Goal: Task Accomplishment & Management: Use online tool/utility

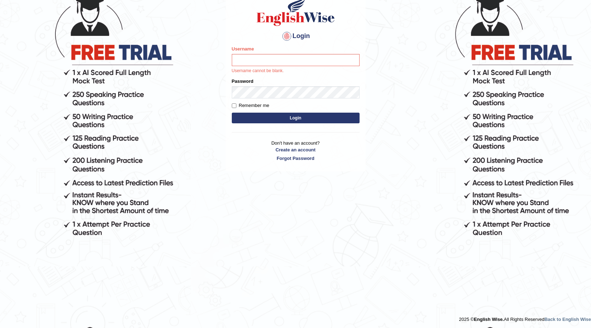
scroll to position [68, 0]
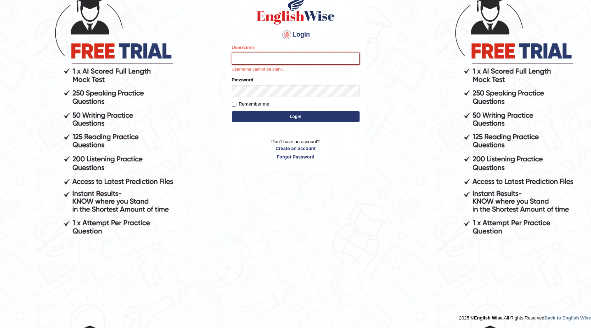
click at [252, 57] on input "Username" at bounding box center [296, 59] width 128 height 12
type input "hchadara"
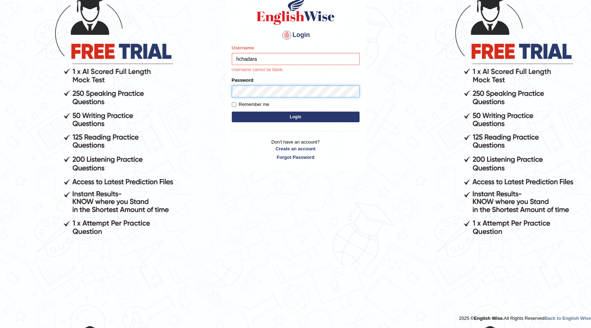
click at [260, 93] on form "Please fix the following errors: Username hchadara Username cannot be blank. Pa…" at bounding box center [296, 84] width 128 height 80
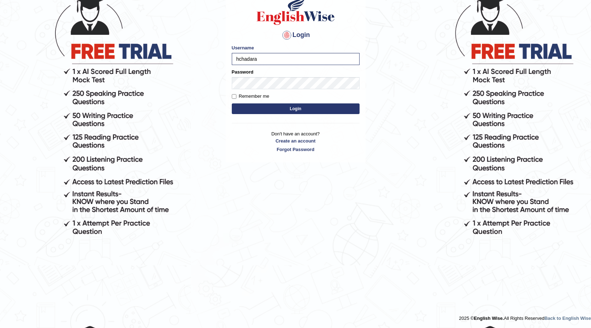
click at [264, 111] on button "Login" at bounding box center [296, 108] width 128 height 11
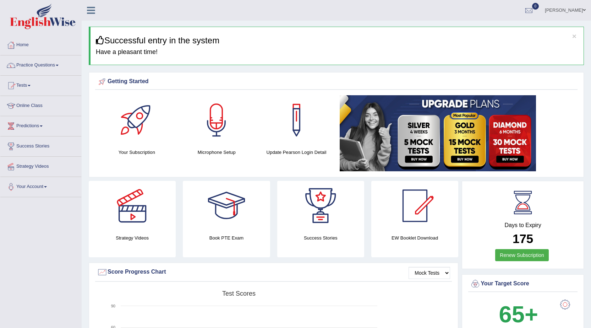
click at [49, 69] on link "Practice Questions" at bounding box center [40, 64] width 81 height 18
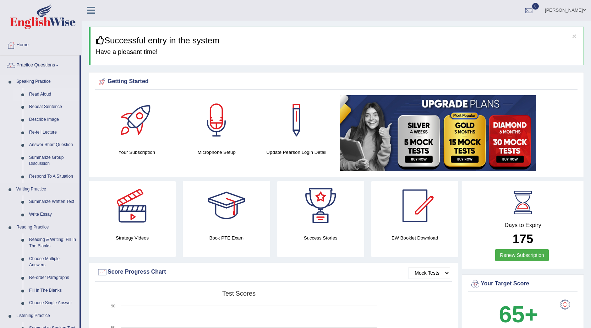
click at [51, 95] on link "Read Aloud" at bounding box center [53, 94] width 54 height 13
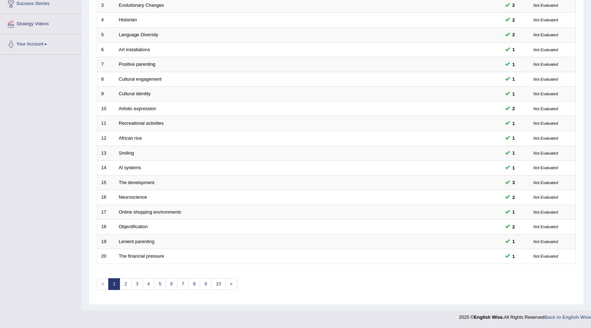
click at [128, 277] on div "Showing 1-20 of 1,186 items. # Title Exam Occurring Taken Last Result 1 Seven N…" at bounding box center [336, 114] width 479 height 368
click at [126, 283] on link "2" at bounding box center [126, 284] width 12 height 12
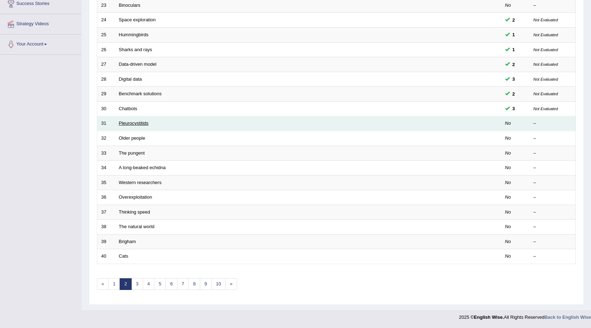
click at [131, 126] on link "Pleurocystitids" at bounding box center [134, 122] width 30 height 5
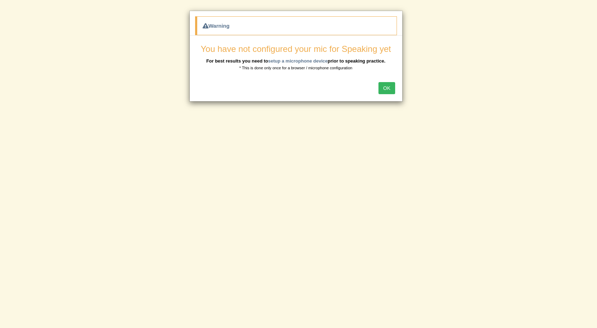
click at [390, 90] on button "OK" at bounding box center [386, 88] width 16 height 12
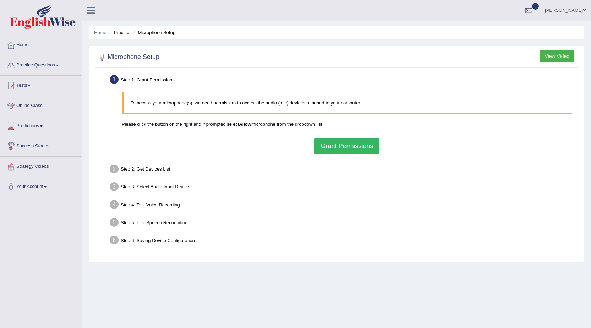
click at [359, 156] on div "To access your microphone(s), we need permission to access the audio (mic) devi…" at bounding box center [347, 122] width 458 height 69
click at [346, 140] on button "Grant Permissions" at bounding box center [347, 146] width 65 height 16
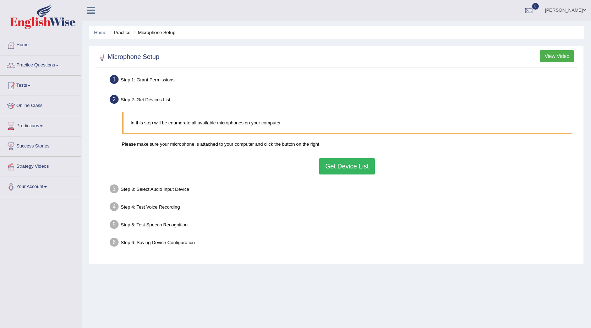
click at [339, 162] on button "Get Device List" at bounding box center [346, 166] width 55 height 16
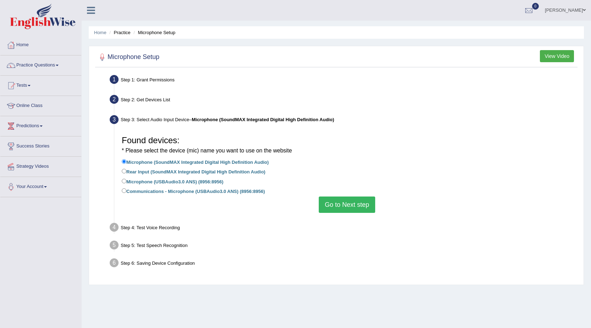
click at [121, 191] on div "Found devices: * Please select the device (mic) name you want to use on the web…" at bounding box center [347, 173] width 458 height 88
click at [125, 189] on input "Communications - Microphone (USBAudio3.0 ANS) (8956:8956)" at bounding box center [124, 190] width 5 height 5
radio input "true"
click at [341, 210] on button "Go to Next step" at bounding box center [347, 204] width 56 height 16
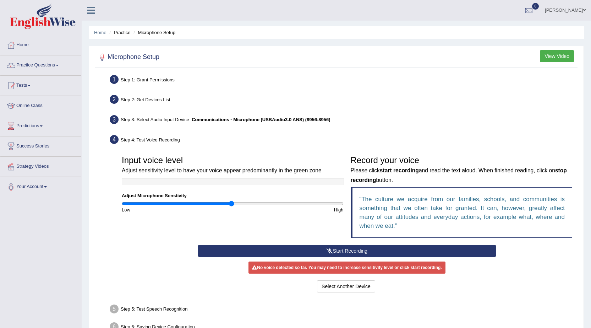
click at [317, 250] on button "Start Recording" at bounding box center [347, 251] width 298 height 12
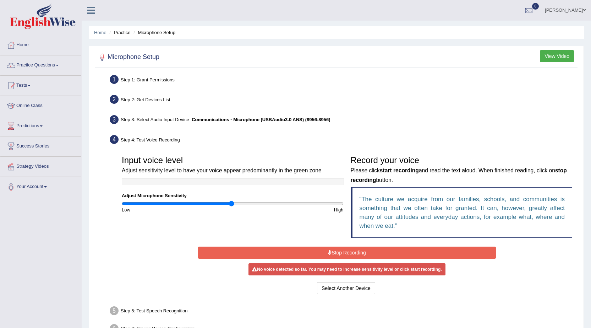
click at [317, 250] on button "Stop Recording" at bounding box center [347, 253] width 298 height 12
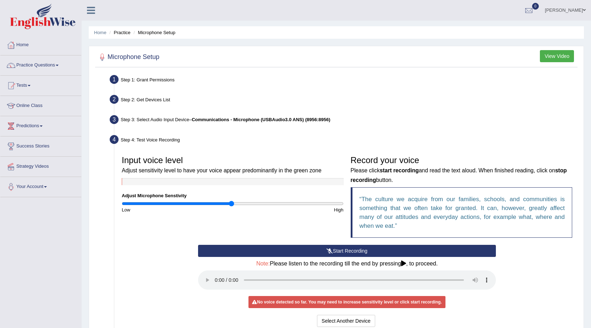
click at [317, 250] on button "Start Recording" at bounding box center [347, 251] width 298 height 12
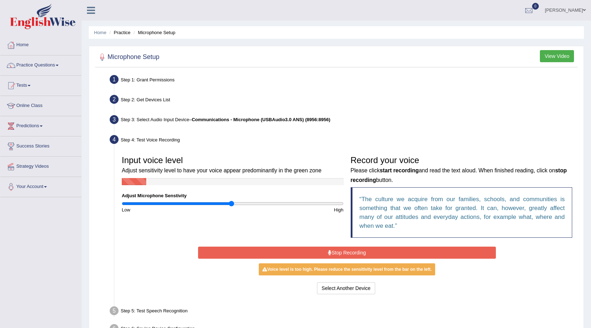
click at [317, 251] on button "Stop Recording" at bounding box center [347, 253] width 298 height 12
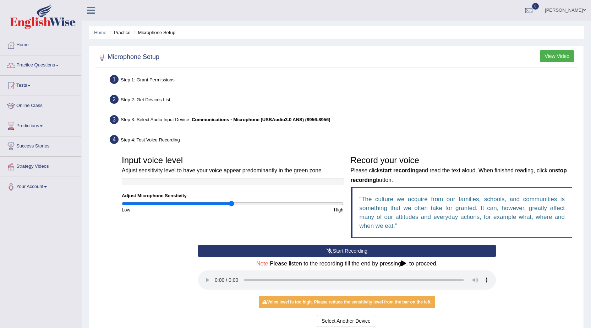
click at [301, 248] on button "Start Recording" at bounding box center [347, 251] width 298 height 12
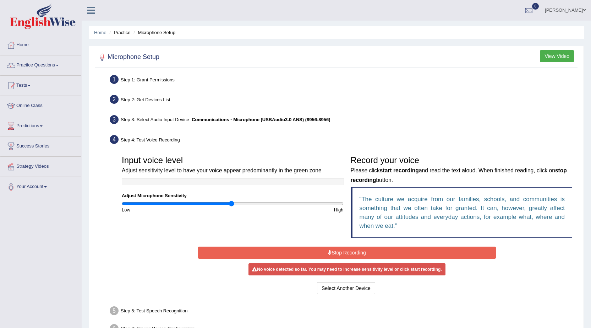
click at [261, 253] on button "Stop Recording" at bounding box center [347, 253] width 298 height 12
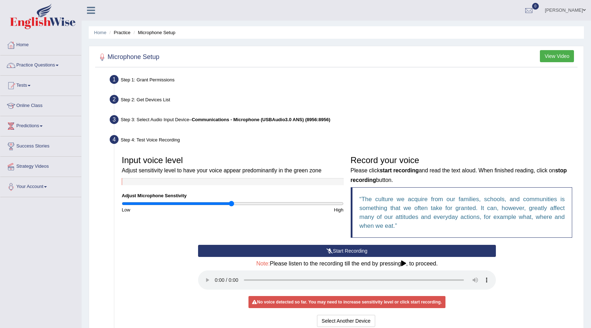
click at [264, 251] on button "Start Recording" at bounding box center [347, 251] width 298 height 12
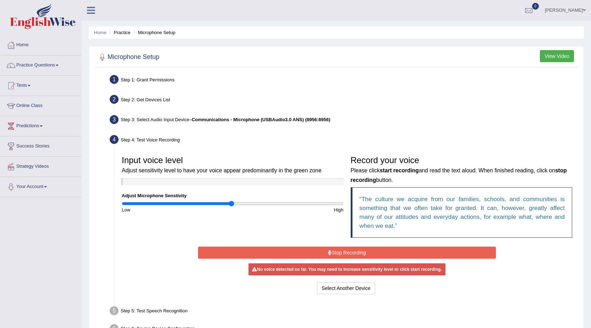
click at [264, 251] on button "Stop Recording" at bounding box center [347, 253] width 298 height 12
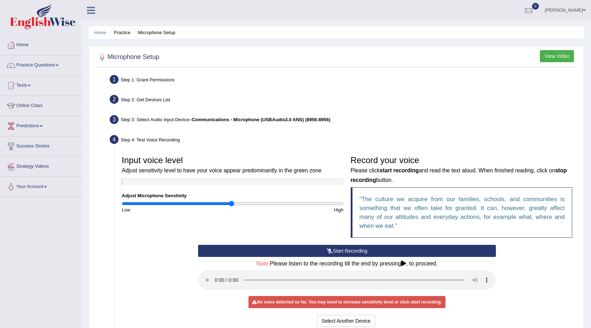
click at [233, 256] on button "Start Recording" at bounding box center [347, 251] width 298 height 12
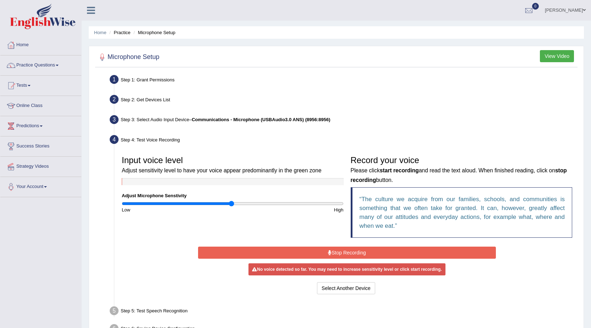
click at [233, 256] on button "Stop Recording" at bounding box center [347, 253] width 298 height 12
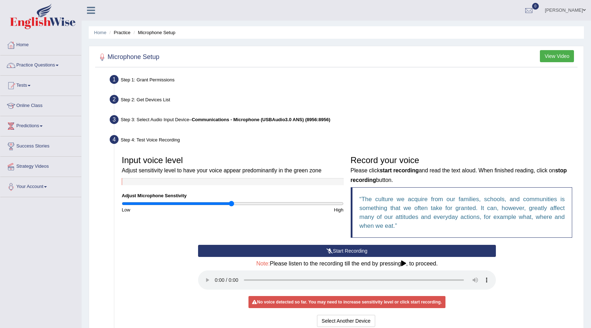
click at [302, 245] on button "Start Recording" at bounding box center [347, 251] width 298 height 12
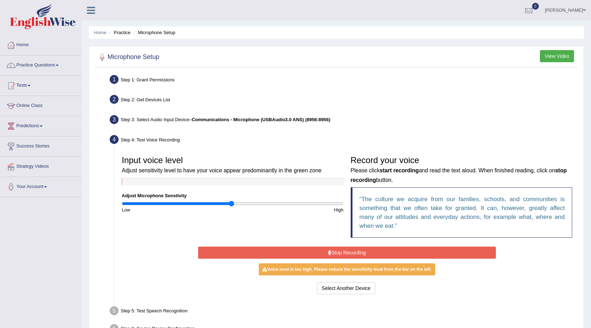
click at [312, 237] on div "Input voice level Adjust sensitivity level to have your voice appear predominan…" at bounding box center [347, 198] width 458 height 93
click at [315, 251] on button "Stop Recording" at bounding box center [347, 253] width 298 height 12
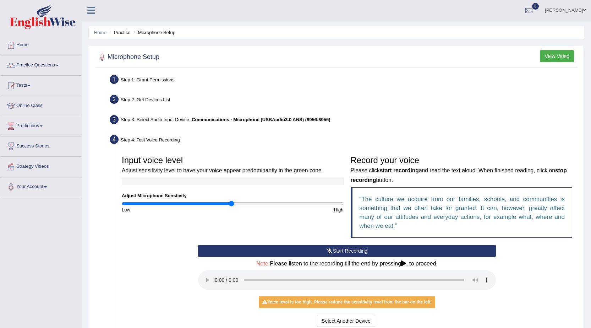
click at [312, 253] on button "Start Recording" at bounding box center [347, 251] width 298 height 12
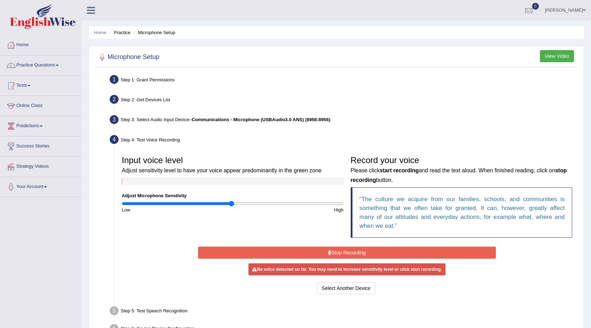
click at [300, 249] on button "Stop Recording" at bounding box center [347, 253] width 298 height 12
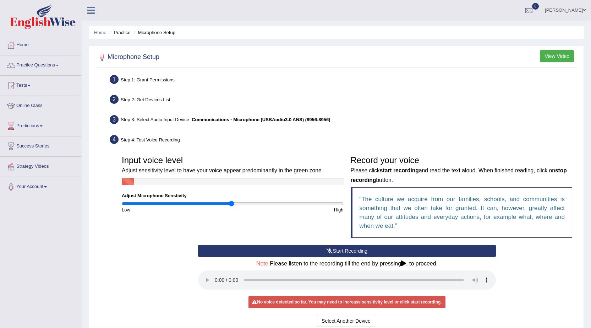
click at [330, 247] on button "Start Recording" at bounding box center [347, 251] width 298 height 12
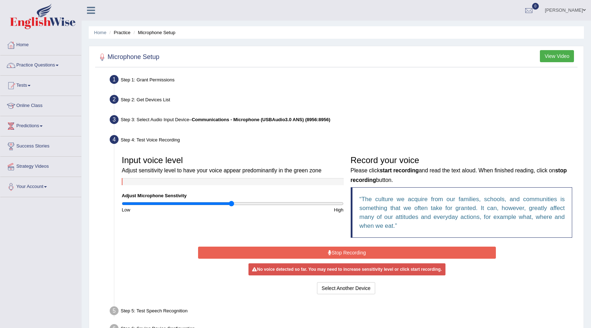
click at [276, 250] on button "Stop Recording" at bounding box center [347, 253] width 298 height 12
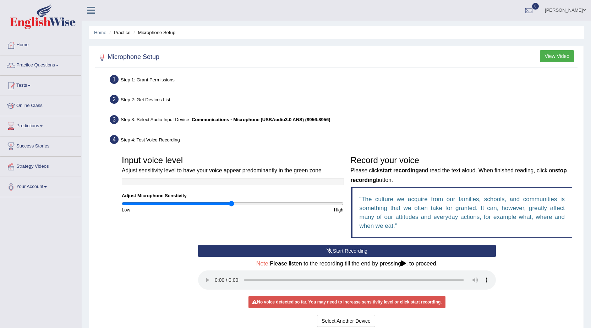
click at [308, 247] on button "Start Recording" at bounding box center [347, 251] width 298 height 12
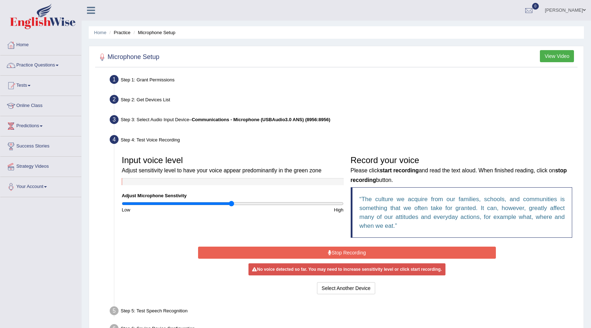
click at [302, 252] on button "Stop Recording" at bounding box center [347, 253] width 298 height 12
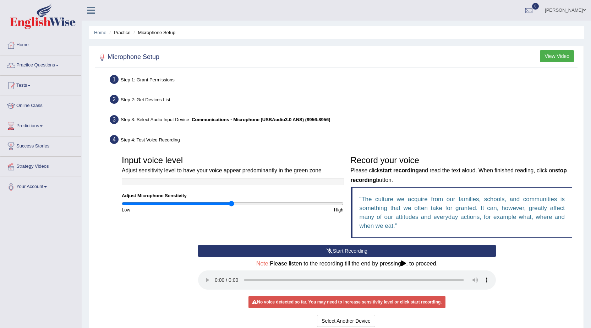
click at [236, 257] on div "Start Recording Stop Recording Note: Please listen to the recording till the en…" at bounding box center [347, 287] width 305 height 84
click at [288, 249] on button "Start Recording" at bounding box center [347, 251] width 298 height 12
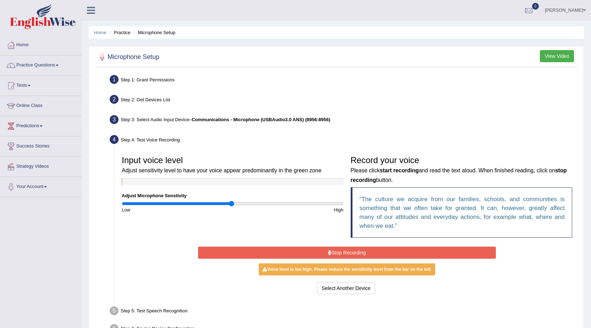
click at [355, 249] on button "Stop Recording" at bounding box center [347, 253] width 298 height 12
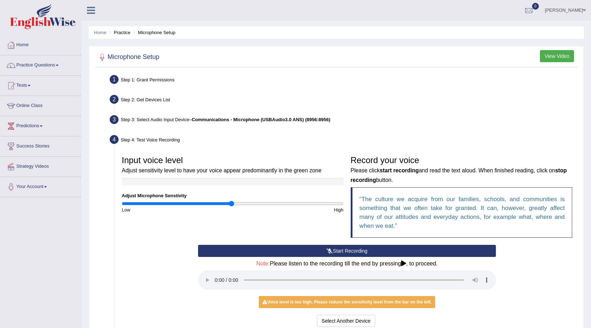
scroll to position [36, 0]
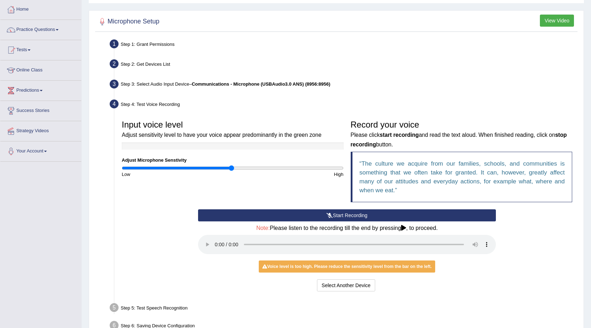
click at [282, 264] on div "Voice level is too high. Please reduce the sensitivity level from the bar on th…" at bounding box center [347, 266] width 177 height 12
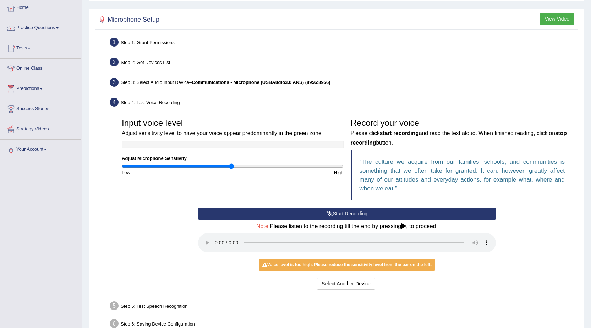
scroll to position [78, 0]
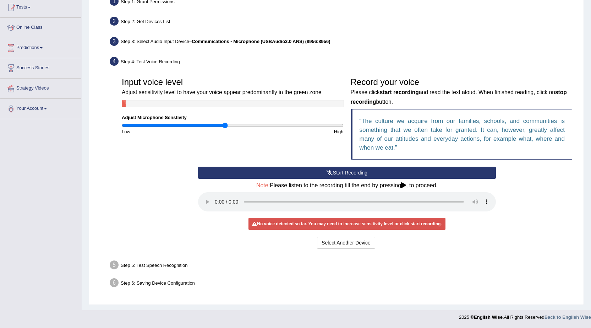
drag, startPoint x: 229, startPoint y: 127, endPoint x: 225, endPoint y: 132, distance: 7.1
click at [225, 128] on input "range" at bounding box center [233, 126] width 222 height 6
drag, startPoint x: 224, startPoint y: 124, endPoint x: 220, endPoint y: 125, distance: 4.0
click at [220, 125] on input "range" at bounding box center [233, 126] width 222 height 6
click at [371, 174] on button "Start Recording" at bounding box center [347, 173] width 298 height 12
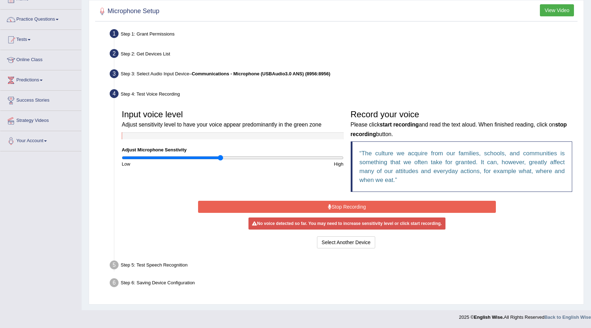
scroll to position [46, 0]
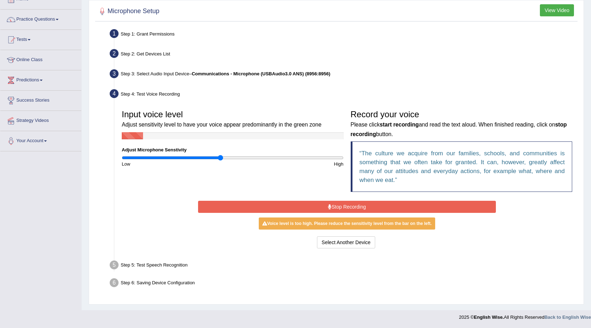
click at [373, 206] on button "Stop Recording" at bounding box center [347, 207] width 298 height 12
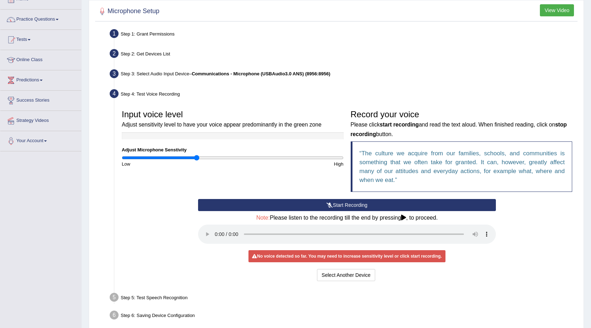
drag, startPoint x: 218, startPoint y: 157, endPoint x: 196, endPoint y: 162, distance: 22.9
click at [196, 161] on input "range" at bounding box center [233, 158] width 222 height 6
click at [347, 204] on button "Start Recording" at bounding box center [347, 205] width 298 height 12
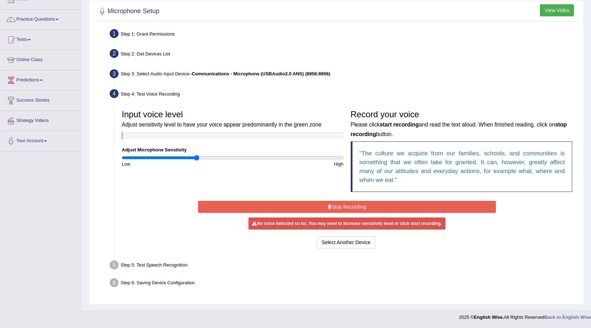
click at [346, 204] on button "Stop Recording" at bounding box center [347, 207] width 298 height 12
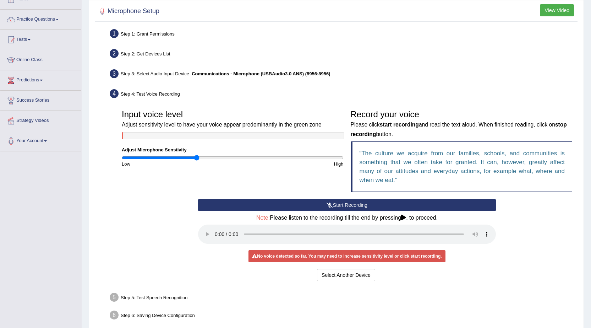
click at [346, 204] on button "Start Recording" at bounding box center [347, 205] width 298 height 12
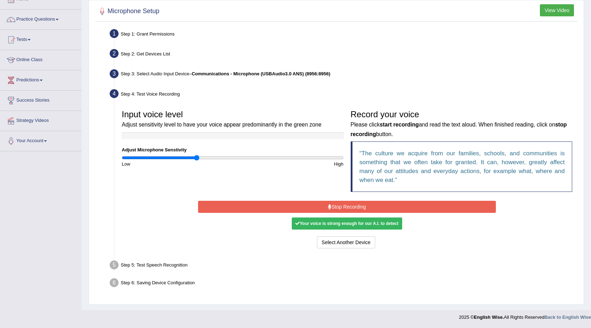
click at [387, 202] on button "Stop Recording" at bounding box center [347, 207] width 298 height 12
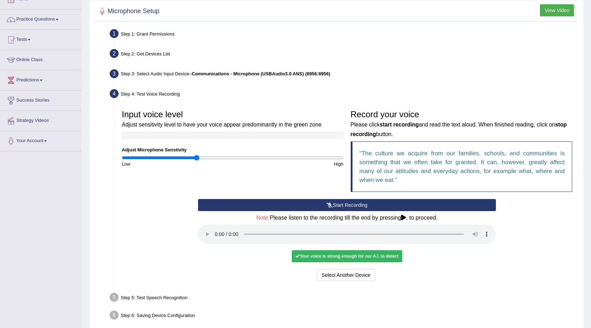
click at [315, 254] on div "Your voice is strong enough for our A.I. to detect" at bounding box center [347, 256] width 110 height 12
click at [328, 272] on button "Select Another Device" at bounding box center [346, 275] width 58 height 12
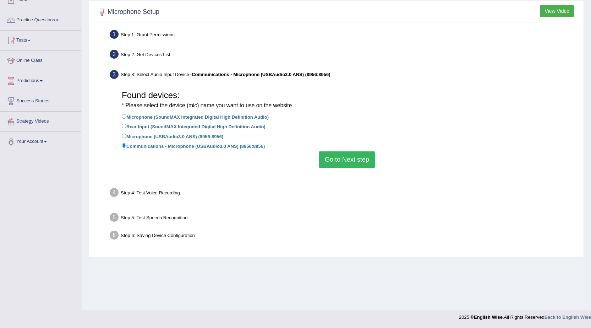
scroll to position [45, 0]
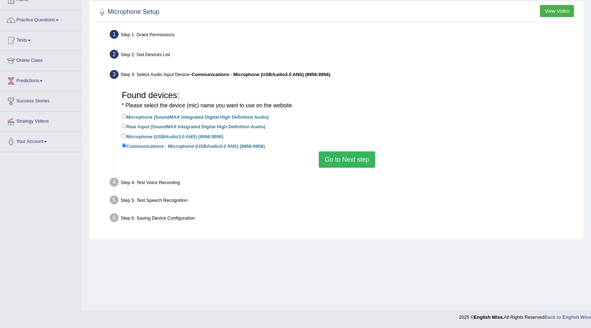
click at [335, 159] on button "Go to Next step" at bounding box center [347, 159] width 56 height 16
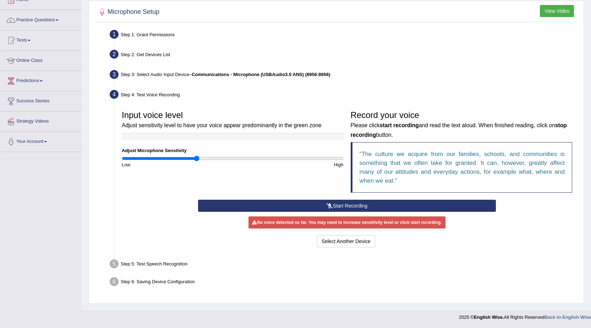
click at [322, 206] on button "Start Recording" at bounding box center [347, 206] width 298 height 12
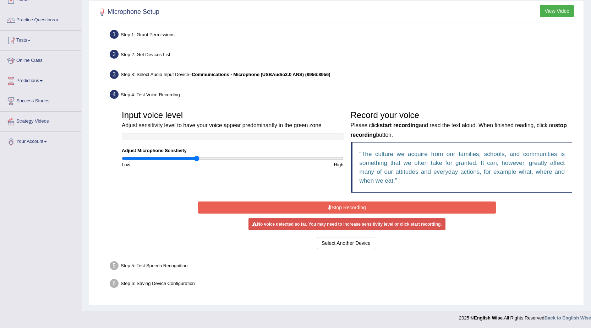
click at [293, 205] on button "Stop Recording" at bounding box center [347, 207] width 298 height 12
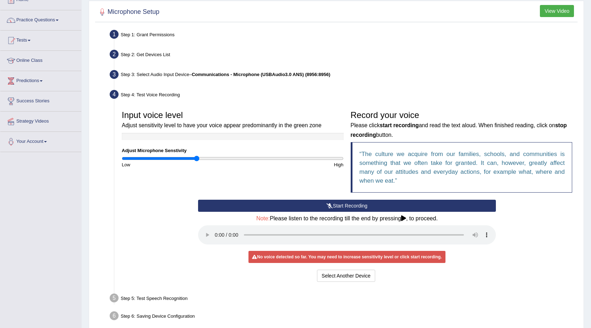
click at [293, 206] on button "Start Recording" at bounding box center [347, 206] width 298 height 12
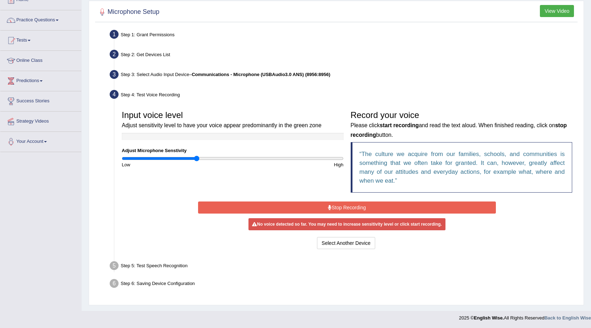
click at [268, 201] on div "Start Recording Stop Recording Note: Please listen to the recording till the en…" at bounding box center [347, 225] width 305 height 51
click at [270, 205] on button "Stop Recording" at bounding box center [347, 207] width 298 height 12
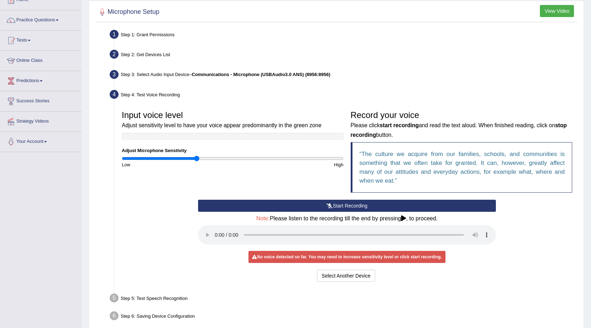
click at [255, 207] on button "Start Recording" at bounding box center [347, 206] width 298 height 12
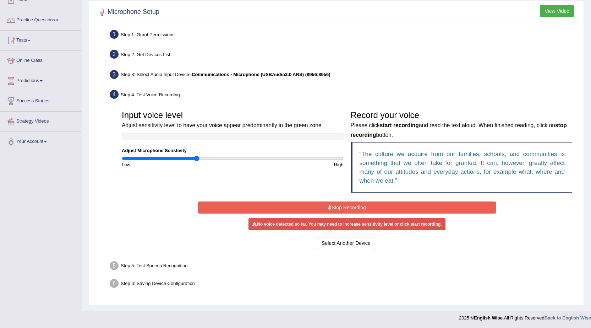
click at [272, 210] on button "Stop Recording" at bounding box center [347, 207] width 298 height 12
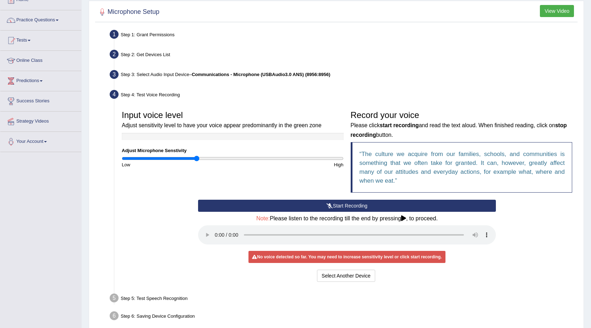
click at [272, 210] on button "Start Recording" at bounding box center [347, 206] width 298 height 12
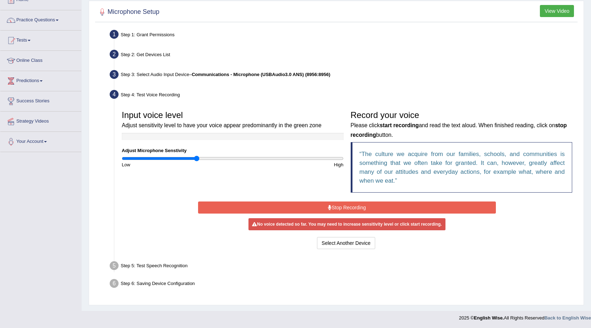
click at [299, 209] on button "Stop Recording" at bounding box center [347, 207] width 298 height 12
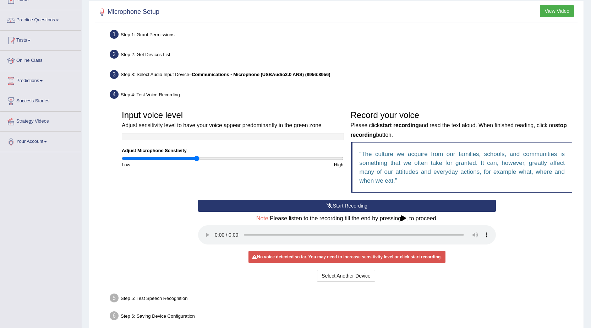
click at [266, 207] on button "Start Recording" at bounding box center [347, 206] width 298 height 12
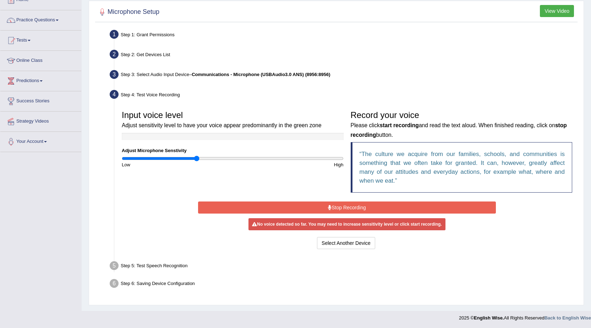
click at [243, 205] on button "Stop Recording" at bounding box center [347, 207] width 298 height 12
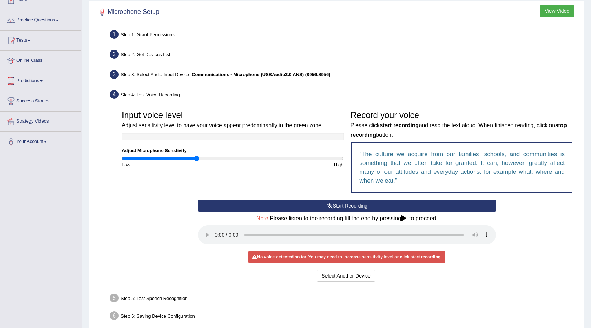
click at [230, 202] on button "Start Recording" at bounding box center [347, 206] width 298 height 12
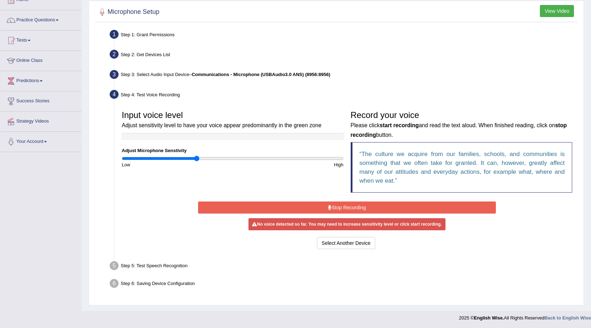
drag, startPoint x: 199, startPoint y: 161, endPoint x: 204, endPoint y: 162, distance: 5.8
click at [204, 162] on div "Low" at bounding box center [175, 164] width 114 height 7
drag, startPoint x: 198, startPoint y: 159, endPoint x: 206, endPoint y: 161, distance: 8.6
click at [206, 161] on input "range" at bounding box center [233, 159] width 222 height 6
click at [294, 207] on button "Stop Recording" at bounding box center [347, 207] width 298 height 12
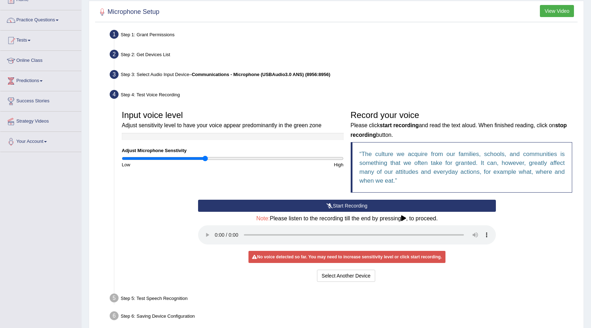
click at [294, 207] on button "Start Recording" at bounding box center [347, 206] width 298 height 12
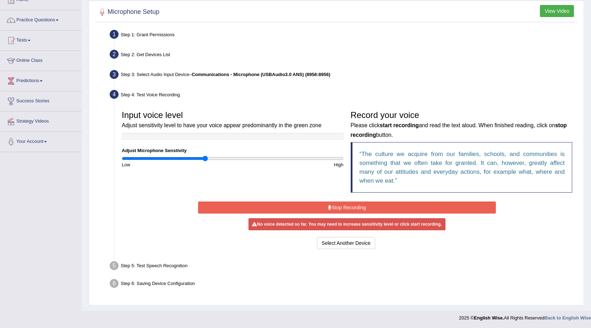
click at [324, 211] on button "Stop Recording" at bounding box center [347, 207] width 298 height 12
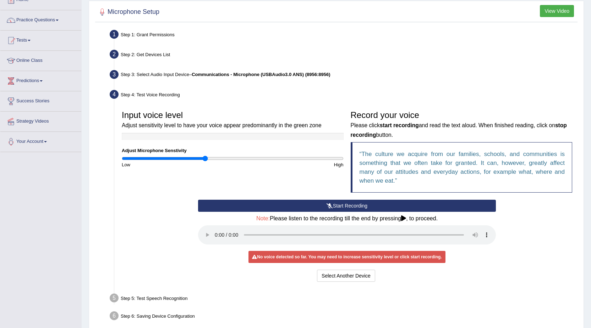
click at [324, 208] on button "Start Recording" at bounding box center [347, 206] width 298 height 12
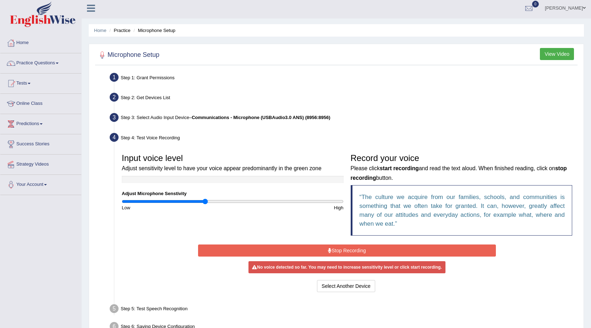
scroll to position [0, 0]
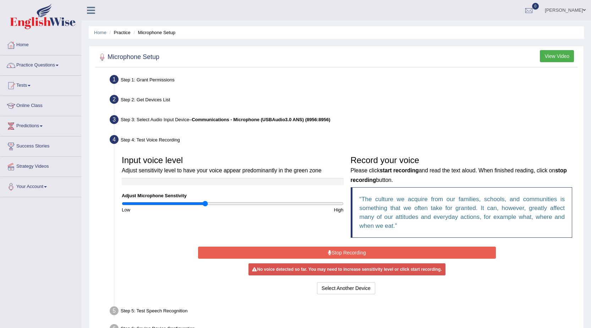
click at [548, 59] on button "View Video" at bounding box center [557, 56] width 34 height 12
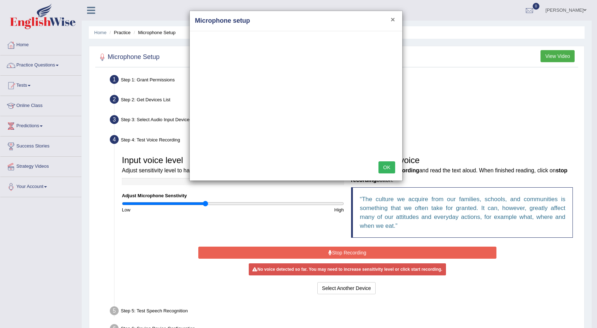
click at [392, 18] on button "×" at bounding box center [392, 19] width 4 height 7
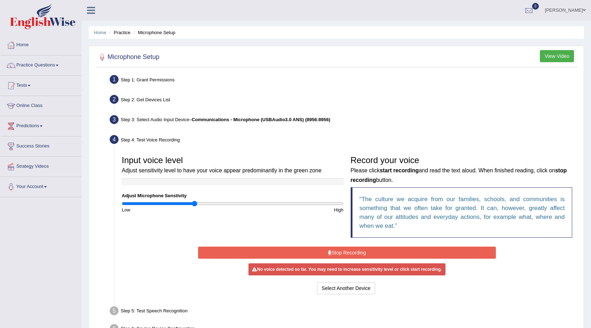
drag, startPoint x: 205, startPoint y: 202, endPoint x: 194, endPoint y: 204, distance: 10.7
type input "0.66"
click at [194, 204] on input "range" at bounding box center [233, 204] width 222 height 6
click at [133, 244] on div "Input voice level Adjust sensitivity level to have your voice appear predominan…" at bounding box center [347, 198] width 458 height 93
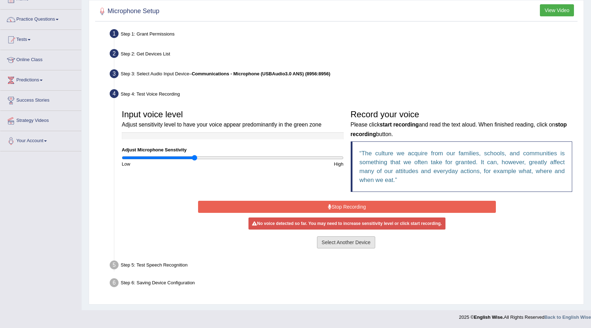
click at [333, 241] on button "Select Another Device" at bounding box center [346, 242] width 58 height 12
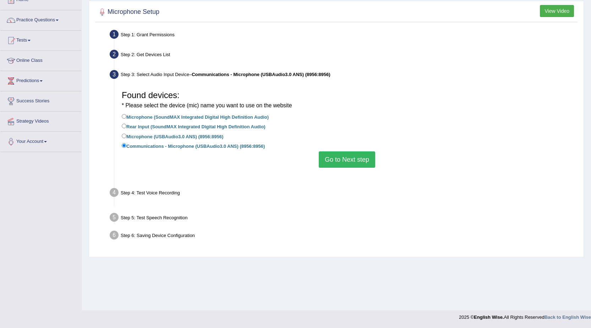
scroll to position [45, 0]
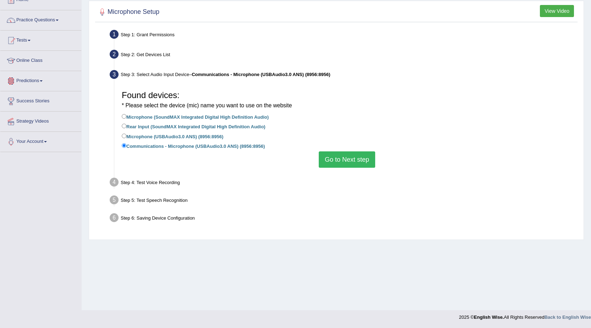
click at [124, 119] on label "Microphone (SoundMAX Integrated Digital High Definition Audio)" at bounding box center [195, 117] width 147 height 8
click at [124, 119] on input "Microphone (SoundMAX Integrated Digital High Definition Audio)" at bounding box center [124, 116] width 5 height 5
radio input "true"
click at [344, 159] on button "Go to Next step" at bounding box center [347, 159] width 56 height 16
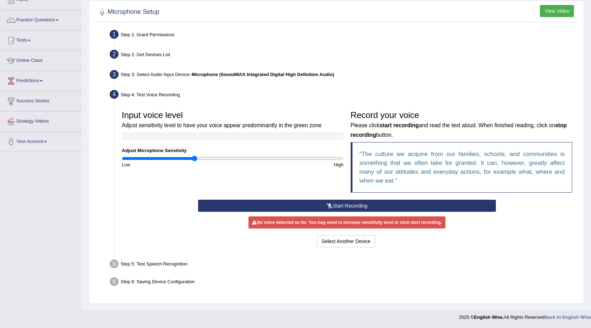
click at [296, 201] on button "Start Recording" at bounding box center [347, 206] width 298 height 12
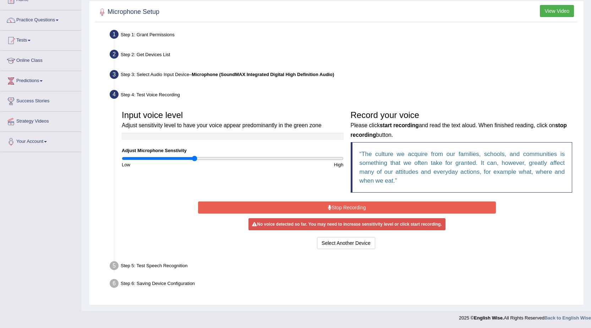
drag, startPoint x: 195, startPoint y: 162, endPoint x: 209, endPoint y: 166, distance: 13.9
click at [209, 166] on div "Low" at bounding box center [175, 164] width 114 height 7
type input "0.74"
click at [203, 160] on input "range" at bounding box center [233, 159] width 222 height 6
click at [306, 212] on button "Stop Recording" at bounding box center [347, 207] width 298 height 12
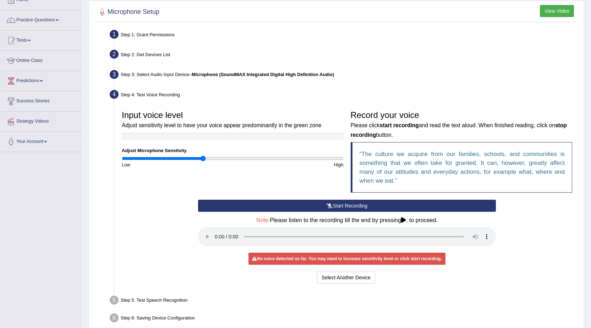
click at [306, 209] on button "Start Recording" at bounding box center [347, 206] width 298 height 12
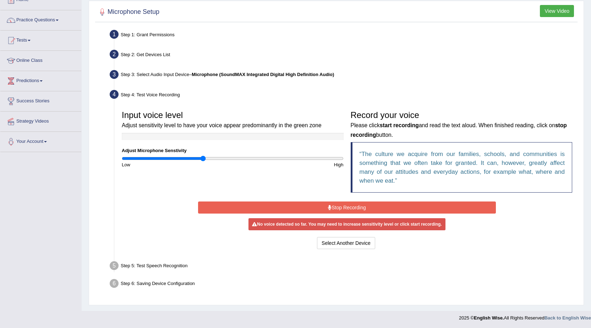
click at [306, 209] on div "Start Recording Stop Recording Note: Please listen to the recording till the en…" at bounding box center [347, 225] width 305 height 51
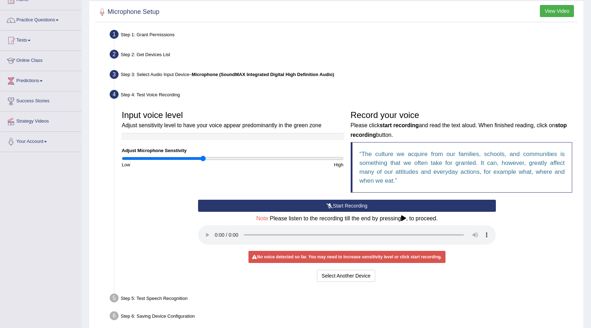
click at [290, 205] on button "Start Recording" at bounding box center [347, 206] width 298 height 12
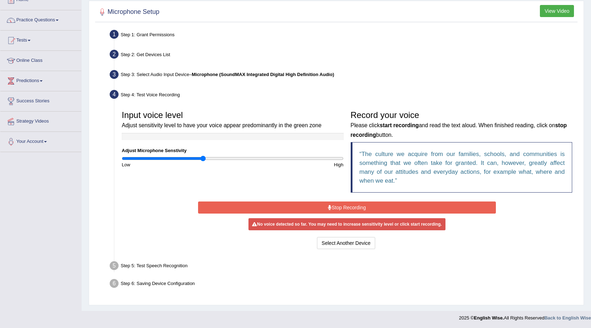
click at [339, 250] on div "Select Another Device Voice is ok. Go to Next step" at bounding box center [347, 244] width 298 height 14
click at [326, 250] on div "Select Another Device Voice is ok. Go to Next step" at bounding box center [347, 244] width 298 height 14
click at [330, 248] on button "Select Another Device" at bounding box center [346, 243] width 58 height 12
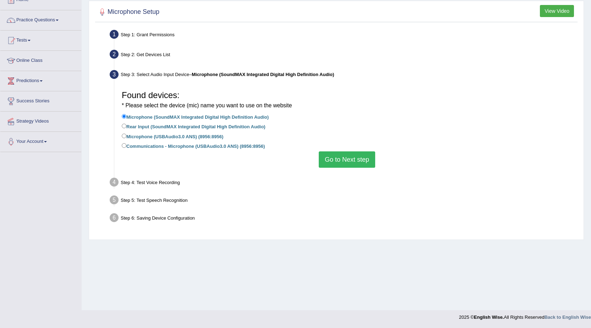
click at [343, 151] on li "Communications - Microphone (USBAudio3.0 ANS) (8956:8956)" at bounding box center [347, 147] width 451 height 10
drag, startPoint x: 124, startPoint y: 144, endPoint x: 244, endPoint y: 161, distance: 121.7
click at [124, 144] on input "Communications - Microphone (USBAudio3.0 ANS) (8956:8956)" at bounding box center [124, 145] width 5 height 5
radio input "true"
click at [123, 135] on input "Microphone (USBAudio3.0 ANS) (8956:8956)" at bounding box center [124, 136] width 5 height 5
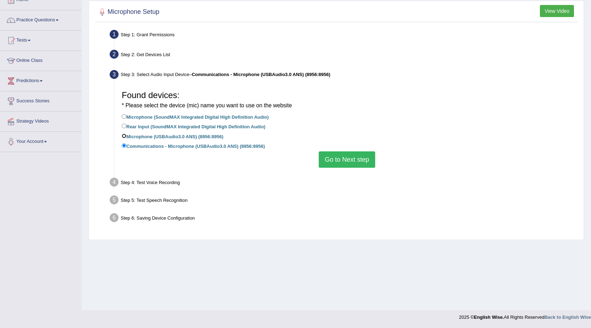
radio input "true"
click at [355, 159] on button "Go to Next step" at bounding box center [347, 159] width 56 height 16
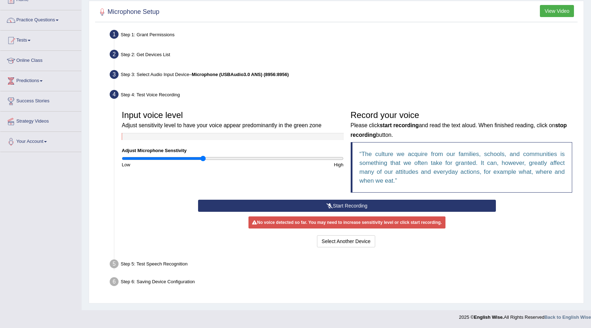
click at [296, 187] on div "Input voice level Adjust sensitivity level to have your voice appear predominan…" at bounding box center [347, 153] width 458 height 93
click at [302, 204] on button "Start Recording" at bounding box center [347, 206] width 298 height 12
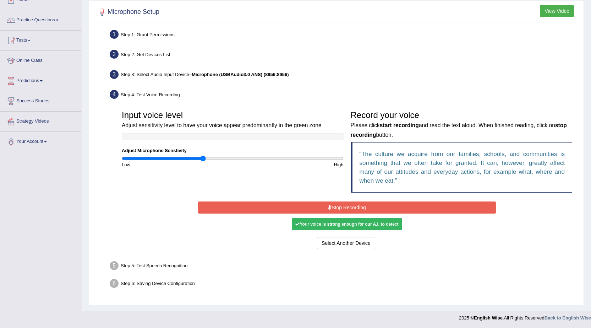
click at [340, 210] on button "Stop Recording" at bounding box center [347, 207] width 298 height 12
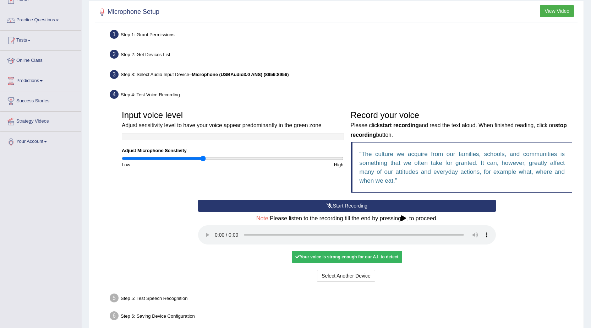
click at [343, 257] on div "Your voice is strong enough for our A.I. to detect" at bounding box center [347, 257] width 110 height 12
click at [342, 277] on button "Select Another Device" at bounding box center [346, 276] width 58 height 12
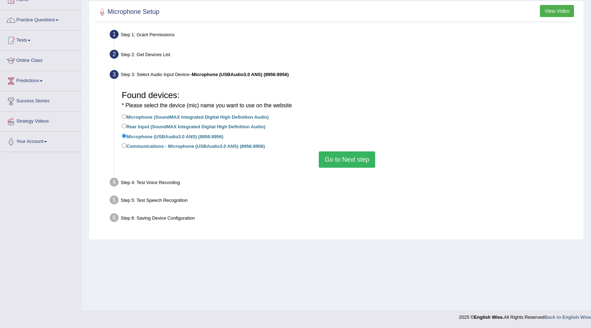
click at [357, 158] on button "Go to Next step" at bounding box center [347, 159] width 56 height 16
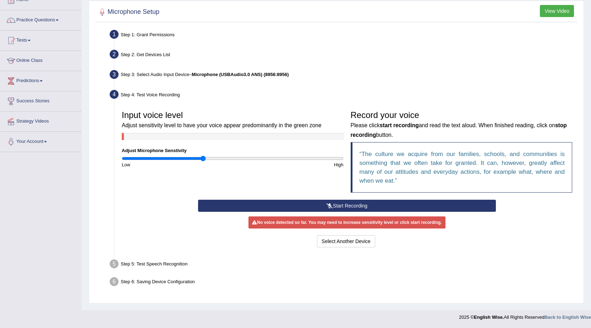
click at [318, 203] on button "Start Recording" at bounding box center [347, 206] width 298 height 12
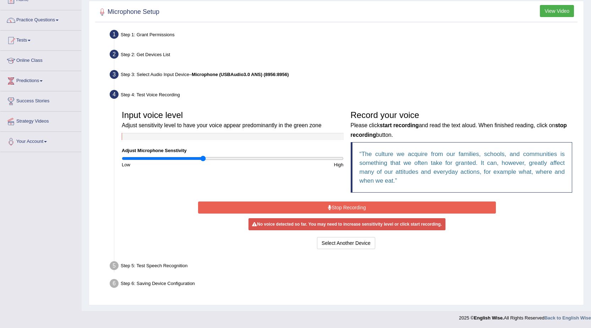
click at [318, 203] on button "Stop Recording" at bounding box center [347, 207] width 298 height 12
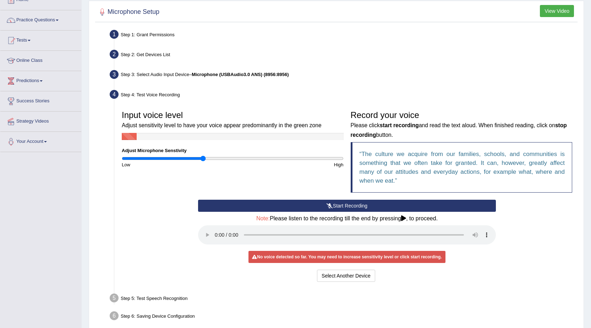
click at [255, 209] on button "Start Recording" at bounding box center [347, 206] width 298 height 12
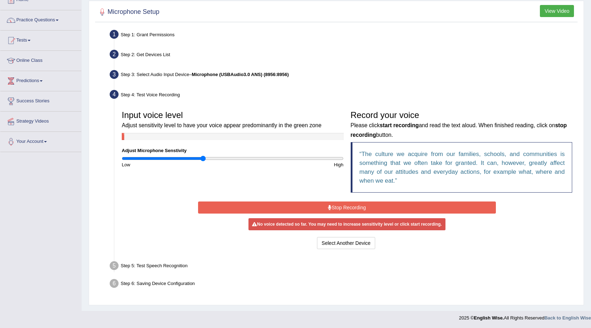
click at [278, 204] on button "Stop Recording" at bounding box center [347, 207] width 298 height 12
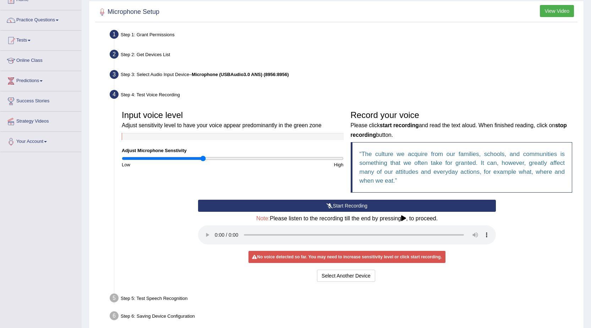
click at [332, 207] on button "Start Recording" at bounding box center [347, 206] width 298 height 12
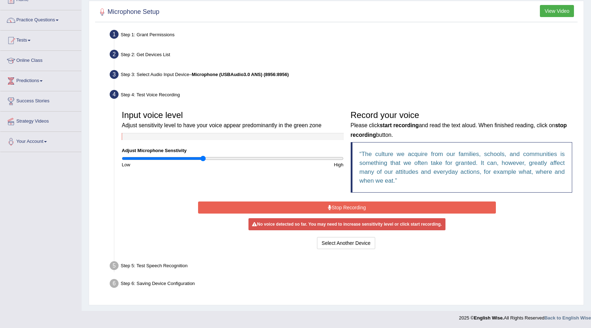
click at [325, 212] on button "Stop Recording" at bounding box center [347, 207] width 298 height 12
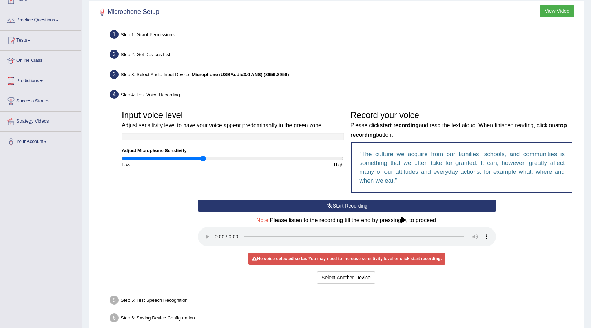
click at [325, 211] on button "Start Recording" at bounding box center [347, 206] width 298 height 12
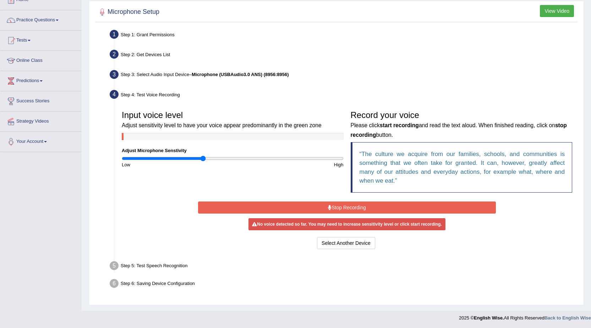
click at [325, 209] on button "Stop Recording" at bounding box center [347, 207] width 298 height 12
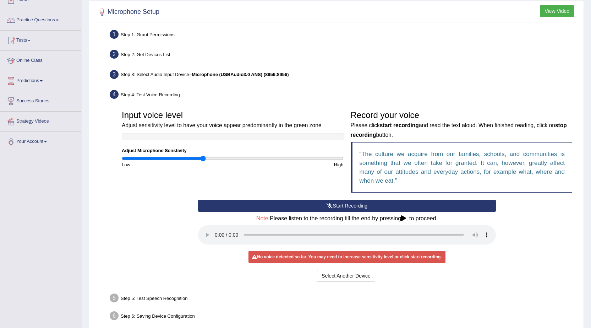
click at [325, 206] on button "Start Recording" at bounding box center [347, 206] width 298 height 12
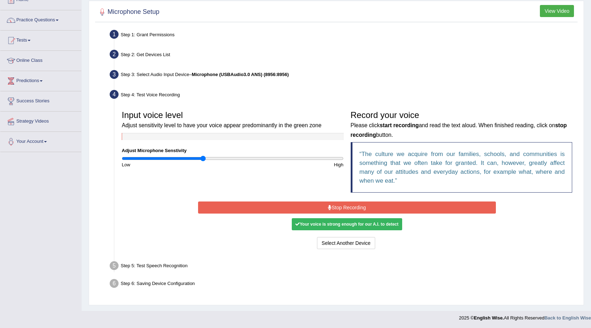
click at [366, 205] on button "Stop Recording" at bounding box center [347, 207] width 298 height 12
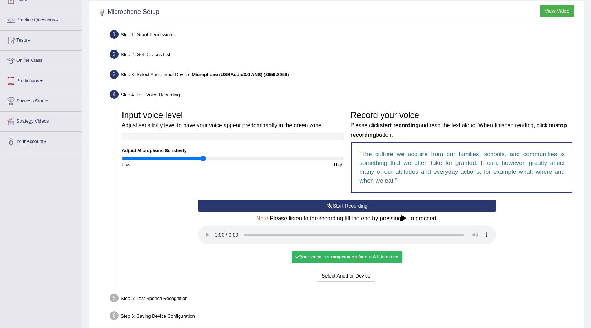
click at [334, 258] on div "Your voice is strong enough for our A.I. to detect" at bounding box center [347, 257] width 110 height 12
click at [331, 203] on icon at bounding box center [330, 205] width 6 height 5
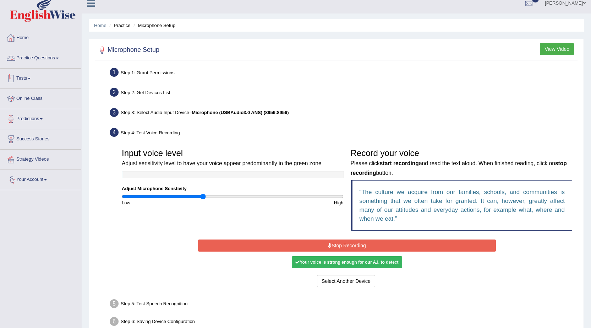
scroll to position [0, 0]
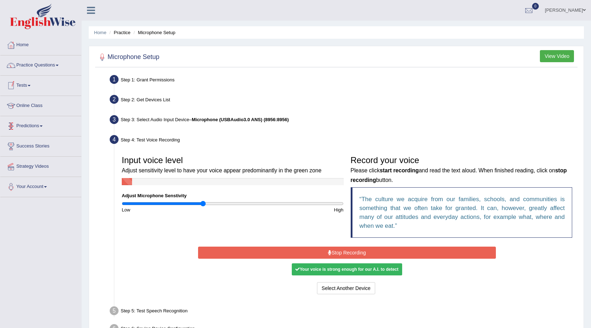
click at [40, 71] on link "Practice Questions" at bounding box center [40, 64] width 81 height 18
